Goal: Task Accomplishment & Management: Use online tool/utility

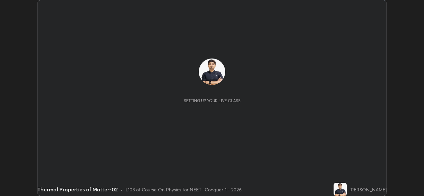
scroll to position [196, 423]
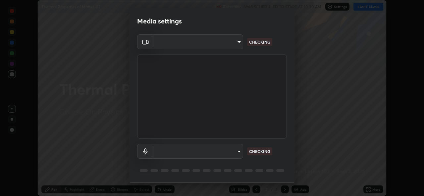
type input "05e0618f62b054dcc40553c7fbd7031c96524e68235480b96fb1515208e4dd7f"
click at [220, 151] on body "Erase all Thermal Properties of Matter-02 Recording WAS SCHEDULED TO START AT 1…" at bounding box center [212, 98] width 424 height 196
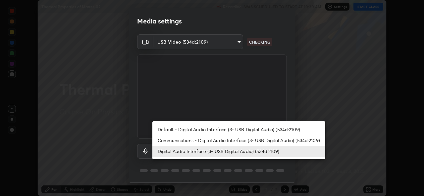
click at [195, 140] on li "Communications - Digital Audio Interface (3- USB Digital Audio) (534d:2109)" at bounding box center [238, 140] width 173 height 11
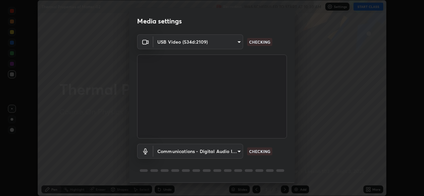
click at [190, 152] on li "Digital Audio Interface (3- USB Digital Audio) (534d:2109)" at bounding box center [216, 151] width 129 height 6
type input "9f550be56df35a7777e3246738e18588b2dd511c7d191a0186286be3b08ef4d4"
click at [182, 151] on body "Erase all Thermal Properties of Matter-02 Recording WAS SCHEDULED TO START AT 1…" at bounding box center [212, 98] width 424 height 196
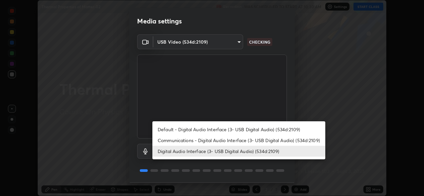
click at [219, 153] on li "Digital Audio Interface (3- USB Digital Audio) (534d:2109)" at bounding box center [238, 151] width 173 height 11
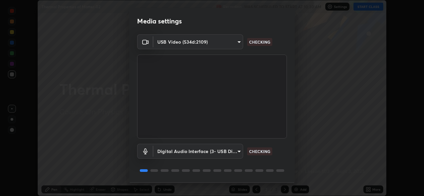
scroll to position [21, 0]
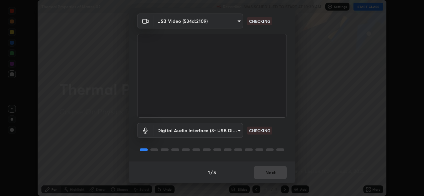
click at [264, 172] on div "1 / 5 Next" at bounding box center [212, 172] width 166 height 21
click at [267, 173] on div "1 / 5 Next" at bounding box center [212, 172] width 166 height 21
click at [270, 177] on div "1 / 5 Next" at bounding box center [212, 172] width 166 height 21
click at [269, 171] on div "1 / 5 Next" at bounding box center [212, 172] width 166 height 21
click at [270, 169] on button "Next" at bounding box center [270, 172] width 33 height 13
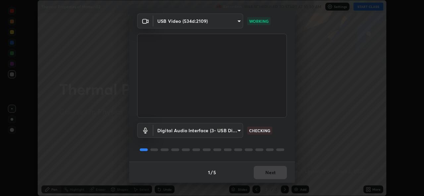
scroll to position [0, 0]
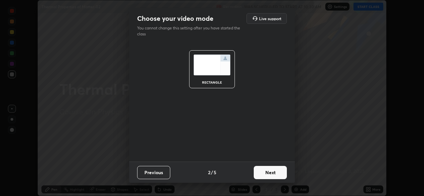
click at [273, 171] on button "Next" at bounding box center [270, 172] width 33 height 13
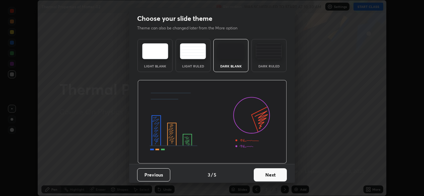
click at [275, 171] on button "Next" at bounding box center [270, 175] width 33 height 13
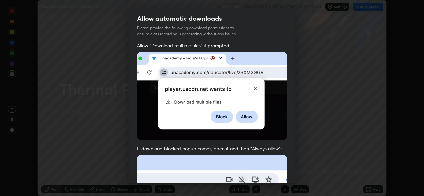
click at [289, 170] on div "Allow "Download multiple files" if prompted: If download blocked popup comes, o…" at bounding box center [212, 181] width 166 height 279
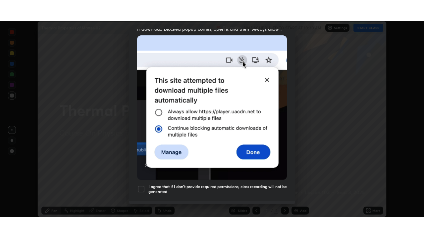
scroll to position [156, 0]
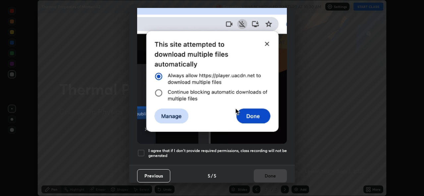
click at [138, 151] on div at bounding box center [141, 153] width 8 height 8
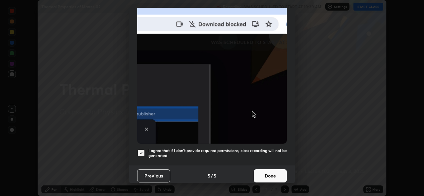
click at [267, 170] on button "Done" at bounding box center [270, 176] width 33 height 13
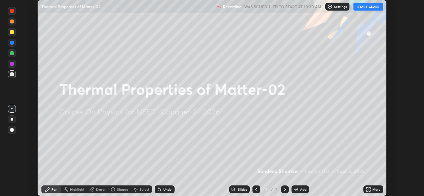
click at [365, 188] on div "More" at bounding box center [373, 190] width 20 height 8
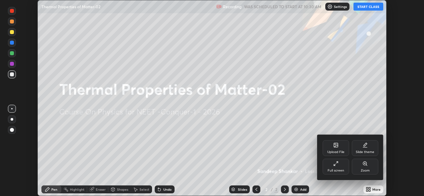
click at [337, 166] on icon at bounding box center [335, 163] width 5 height 5
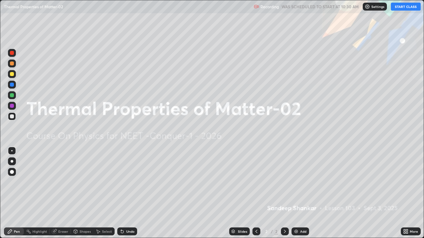
scroll to position [238, 424]
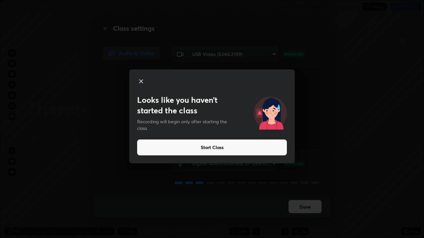
click at [216, 147] on button "Start Class" at bounding box center [212, 148] width 150 height 16
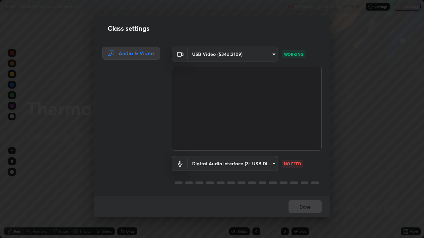
click at [272, 164] on body "Erase all LIVE Thermal Properties of Matter-02 Recording 00:00:30 / 01:30:00 Se…" at bounding box center [212, 119] width 424 height 238
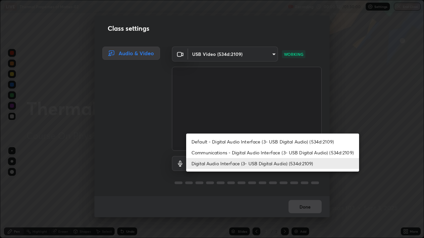
click at [214, 153] on li "Communications - Digital Audio Interface (3- USB Digital Audio) (534d:2109)" at bounding box center [272, 152] width 173 height 11
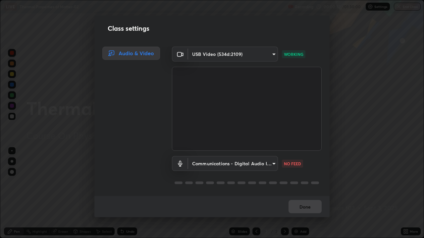
type input "communications"
click at [298, 196] on button "Done" at bounding box center [304, 206] width 33 height 13
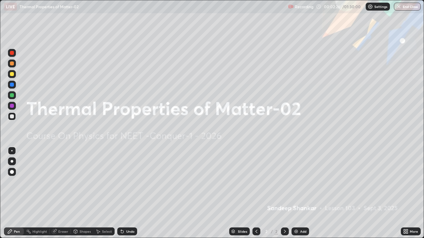
click at [13, 73] on div at bounding box center [12, 74] width 4 height 4
click at [11, 85] on div at bounding box center [12, 85] width 4 height 4
click at [63, 196] on div "Eraser" at bounding box center [63, 231] width 10 height 3
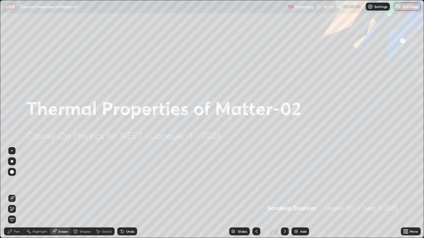
click at [18, 196] on div "Pen" at bounding box center [17, 231] width 6 height 3
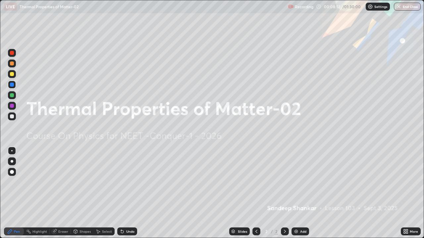
click at [13, 117] on div at bounding box center [12, 117] width 4 height 4
click at [297, 196] on img at bounding box center [295, 231] width 5 height 5
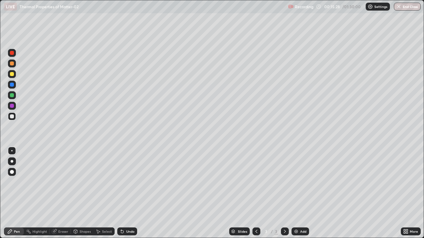
click at [345, 196] on div "Slides 3 / 3 Add" at bounding box center [269, 231] width 264 height 13
click at [8, 73] on div at bounding box center [12, 74] width 8 height 8
click at [12, 117] on div at bounding box center [12, 117] width 4 height 4
click at [10, 86] on div at bounding box center [12, 85] width 4 height 4
click at [11, 117] on div at bounding box center [12, 117] width 4 height 4
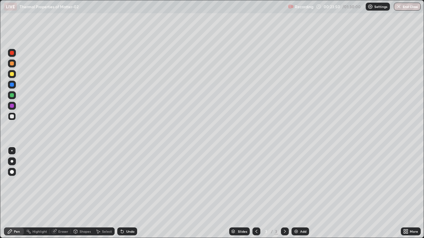
click at [14, 74] on div at bounding box center [12, 74] width 4 height 4
click at [11, 83] on div at bounding box center [12, 85] width 4 height 4
click at [301, 196] on div "Add" at bounding box center [300, 232] width 18 height 8
click at [11, 74] on div at bounding box center [12, 74] width 4 height 4
click at [83, 196] on div "Shapes" at bounding box center [82, 232] width 23 height 8
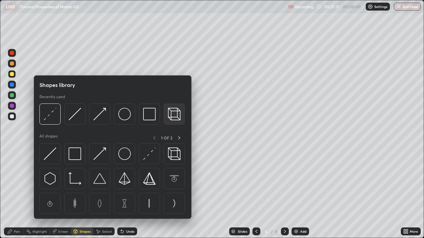
click at [171, 113] on img at bounding box center [174, 114] width 13 height 13
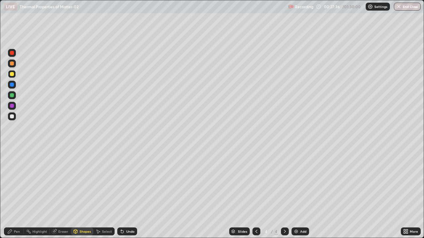
click at [12, 85] on div at bounding box center [12, 85] width 4 height 4
click at [16, 196] on div "Pen" at bounding box center [17, 231] width 6 height 3
click at [15, 119] on div at bounding box center [12, 117] width 8 height 8
click at [62, 196] on div "Eraser" at bounding box center [63, 231] width 10 height 3
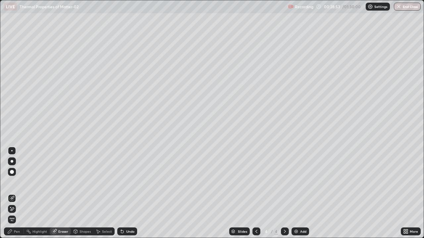
click at [15, 196] on div "Pen" at bounding box center [17, 231] width 6 height 3
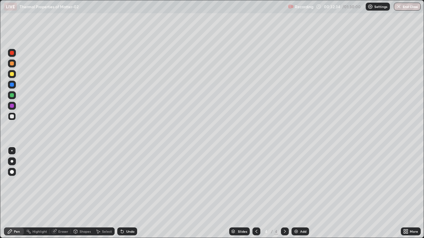
click at [255, 196] on icon at bounding box center [256, 231] width 2 height 3
click at [284, 196] on icon at bounding box center [284, 231] width 5 height 5
click at [13, 74] on div at bounding box center [12, 74] width 4 height 4
click at [301, 196] on div "Add" at bounding box center [300, 232] width 18 height 8
click at [83, 196] on div "Shapes" at bounding box center [84, 231] width 11 height 3
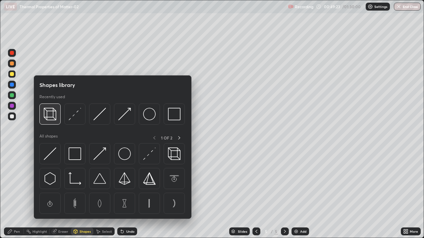
click at [50, 115] on img at bounding box center [50, 114] width 13 height 13
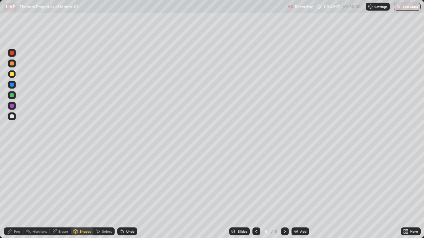
click at [18, 196] on div "Pen" at bounding box center [17, 231] width 6 height 3
click at [13, 85] on div at bounding box center [12, 85] width 4 height 4
click at [256, 196] on icon at bounding box center [256, 231] width 5 height 5
click at [286, 196] on div at bounding box center [285, 232] width 8 height 8
click at [12, 116] on div at bounding box center [12, 117] width 4 height 4
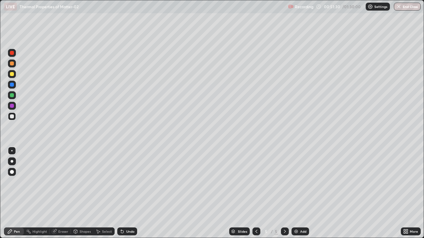
click at [13, 83] on div at bounding box center [12, 85] width 4 height 4
click at [87, 196] on div "Shapes" at bounding box center [84, 231] width 11 height 3
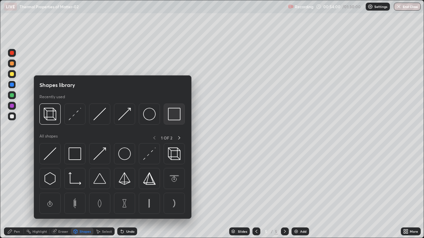
click at [175, 113] on img at bounding box center [174, 114] width 13 height 13
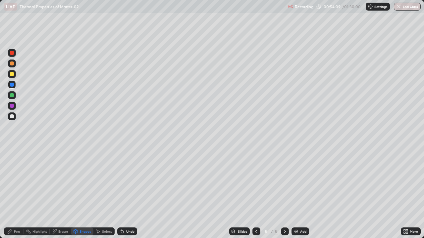
click at [82, 196] on div "Shapes" at bounding box center [84, 231] width 11 height 3
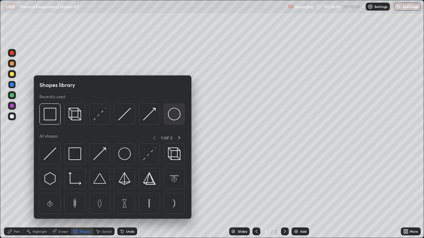
click at [173, 112] on img at bounding box center [174, 114] width 13 height 13
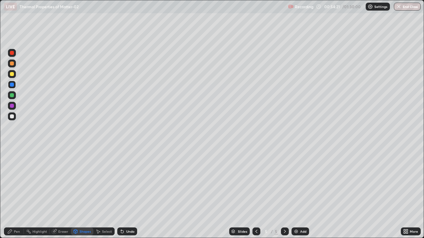
click at [17, 196] on div "Pen" at bounding box center [17, 231] width 6 height 3
click at [15, 73] on div at bounding box center [12, 74] width 8 height 8
click at [63, 196] on div "Eraser" at bounding box center [63, 231] width 10 height 3
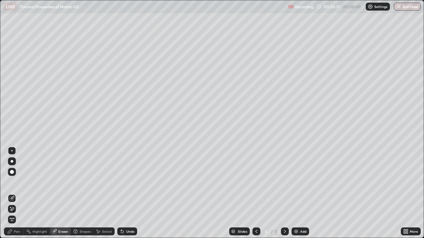
click at [12, 196] on icon at bounding box center [13, 209] width 4 height 3
click at [13, 196] on icon at bounding box center [11, 198] width 5 height 5
click at [16, 196] on div "Pen" at bounding box center [17, 231] width 6 height 3
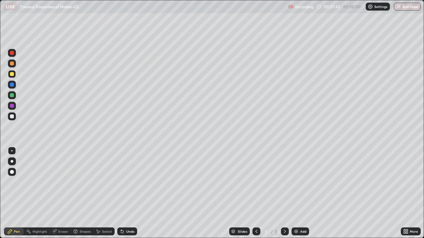
click at [77, 196] on icon at bounding box center [75, 231] width 5 height 5
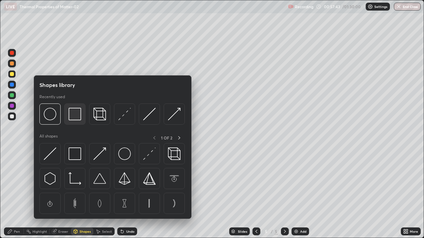
click at [74, 113] on img at bounding box center [75, 114] width 13 height 13
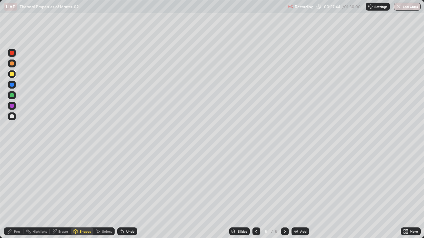
click at [11, 84] on div at bounding box center [12, 85] width 4 height 4
click at [13, 196] on div "Pen" at bounding box center [14, 232] width 20 height 8
click at [12, 117] on div at bounding box center [12, 117] width 4 height 4
click at [12, 85] on div at bounding box center [12, 85] width 4 height 4
click at [83, 196] on div "Shapes" at bounding box center [84, 231] width 11 height 3
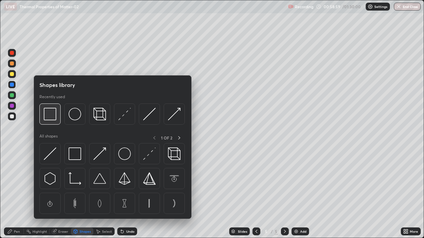
click at [55, 113] on img at bounding box center [50, 114] width 13 height 13
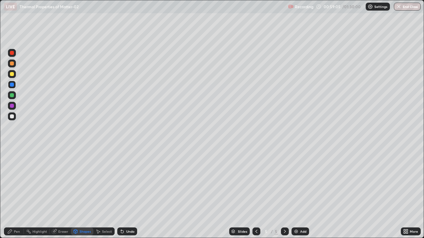
click at [19, 196] on div "Pen" at bounding box center [17, 231] width 6 height 3
click at [15, 117] on div at bounding box center [12, 117] width 8 height 8
click at [12, 83] on div at bounding box center [12, 85] width 4 height 4
click at [10, 113] on div at bounding box center [12, 117] width 8 height 8
click at [298, 196] on img at bounding box center [295, 231] width 5 height 5
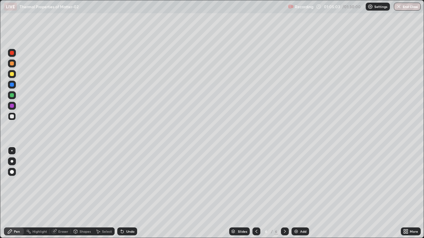
click at [80, 196] on div "Shapes" at bounding box center [84, 231] width 11 height 3
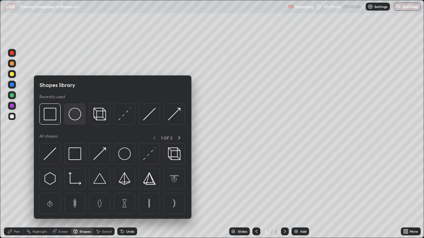
click at [76, 113] on img at bounding box center [75, 114] width 13 height 13
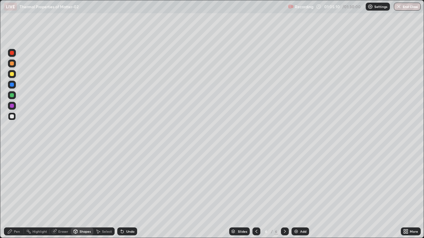
click at [19, 196] on div "Pen" at bounding box center [14, 232] width 20 height 8
click at [38, 196] on div "Highlight" at bounding box center [39, 231] width 15 height 3
click at [62, 196] on div "Eraser" at bounding box center [63, 231] width 10 height 3
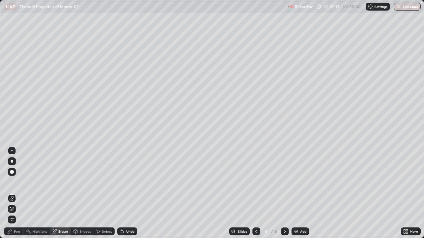
click at [82, 196] on div "Shapes" at bounding box center [82, 232] width 23 height 8
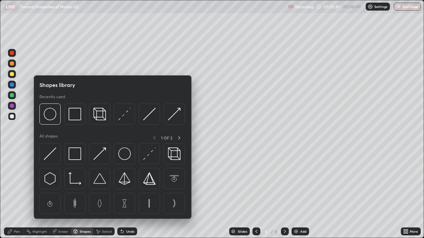
click at [121, 115] on img at bounding box center [124, 114] width 13 height 13
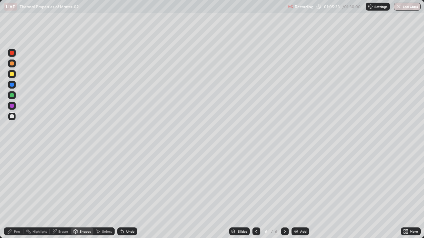
click at [17, 196] on div "Pen" at bounding box center [17, 231] width 6 height 3
click at [11, 85] on div at bounding box center [12, 85] width 4 height 4
click at [15, 115] on div at bounding box center [12, 117] width 8 height 8
click at [11, 82] on div at bounding box center [12, 85] width 8 height 8
click at [12, 72] on div at bounding box center [12, 74] width 4 height 4
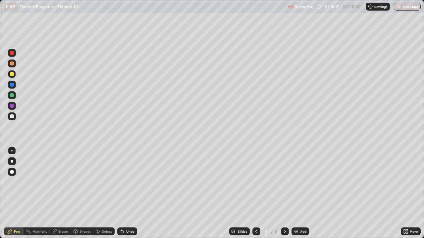
click at [296, 196] on img at bounding box center [295, 231] width 5 height 5
click at [12, 94] on div at bounding box center [12, 95] width 4 height 4
click at [12, 117] on div at bounding box center [12, 117] width 4 height 4
click at [77, 196] on icon at bounding box center [75, 231] width 5 height 5
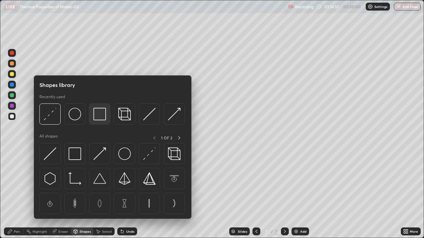
click at [102, 116] on img at bounding box center [99, 114] width 13 height 13
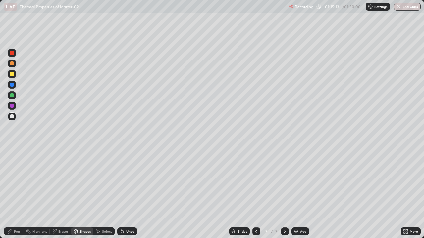
click at [11, 85] on div at bounding box center [12, 85] width 4 height 4
click at [16, 196] on div "Pen" at bounding box center [17, 231] width 6 height 3
click at [62, 196] on div "Eraser" at bounding box center [63, 231] width 10 height 3
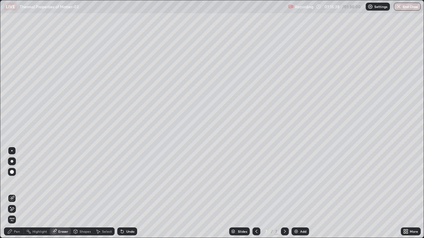
click at [83, 196] on div "Shapes" at bounding box center [84, 231] width 11 height 3
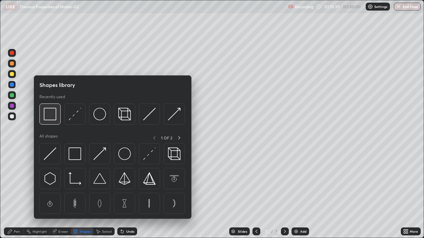
click at [49, 116] on img at bounding box center [50, 114] width 13 height 13
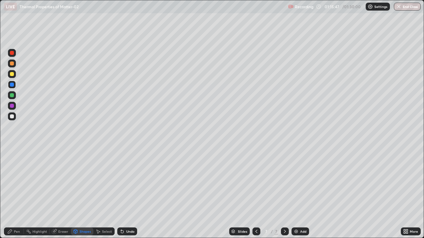
click at [13, 115] on div at bounding box center [12, 117] width 4 height 4
click at [11, 196] on div "Pen" at bounding box center [14, 232] width 20 height 8
click at [13, 74] on div at bounding box center [12, 74] width 4 height 4
click at [14, 117] on div at bounding box center [12, 117] width 8 height 8
click at [11, 84] on div at bounding box center [12, 85] width 4 height 4
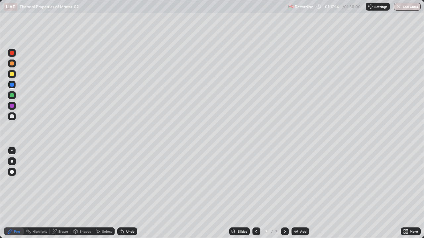
click at [12, 117] on div at bounding box center [12, 117] width 4 height 4
click at [12, 83] on div at bounding box center [12, 85] width 4 height 4
click at [13, 118] on div at bounding box center [12, 117] width 4 height 4
click at [13, 83] on div at bounding box center [12, 85] width 4 height 4
click at [12, 115] on div at bounding box center [12, 117] width 4 height 4
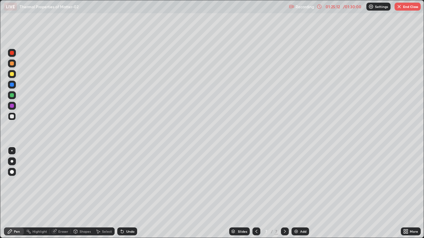
click at [403, 6] on button "End Class" at bounding box center [407, 7] width 26 height 8
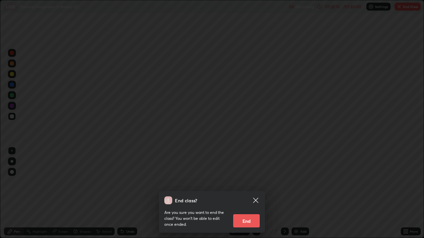
click at [249, 196] on button "End" at bounding box center [246, 221] width 26 height 13
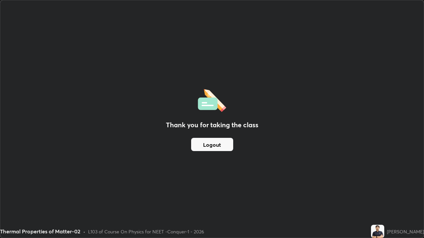
click at [202, 143] on button "Logout" at bounding box center [212, 144] width 42 height 13
